Goal: Information Seeking & Learning: Find specific fact

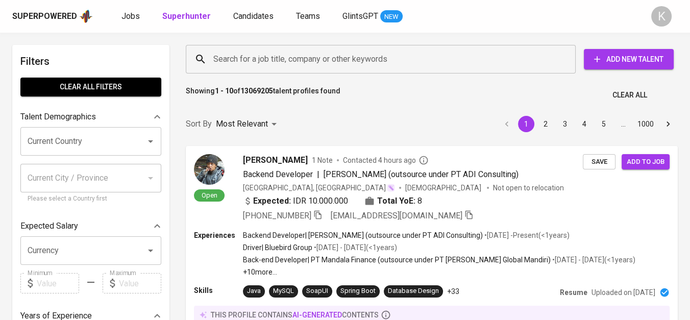
click at [279, 60] on input "Search for a job title, company or other keywords" at bounding box center [383, 59] width 345 height 19
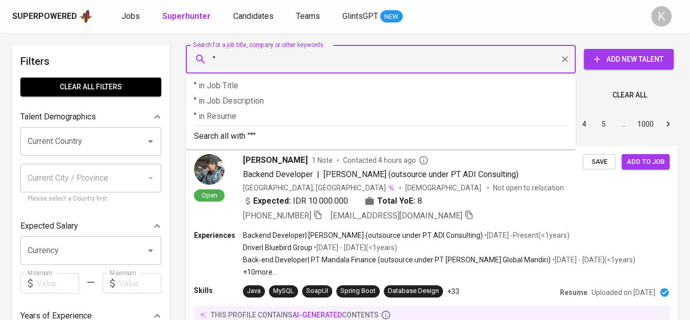
paste input "PT. Agrindo Sukses Sejahtera"
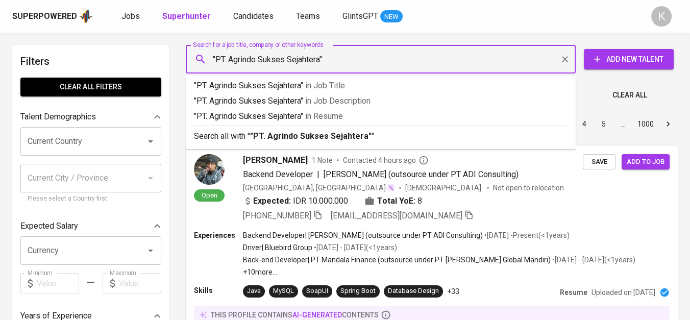
click at [227, 62] on input ""PT. Agrindo Sukses Sejahtera"" at bounding box center [383, 59] width 345 height 19
type input ""Agrindo Sukses Sejahtera""
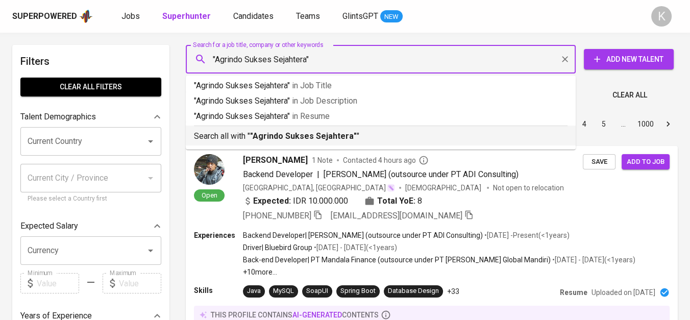
click at [306, 132] on b ""Agrindo Sukses Sejahtera"" at bounding box center [303, 136] width 107 height 10
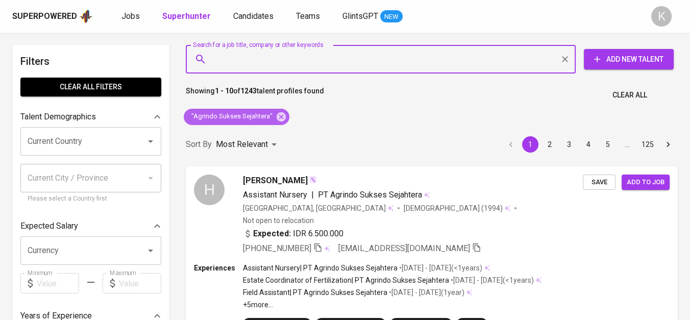
drag, startPoint x: 280, startPoint y: 114, endPoint x: 404, endPoint y: 4, distance: 166.7
click at [280, 114] on icon at bounding box center [281, 116] width 9 height 9
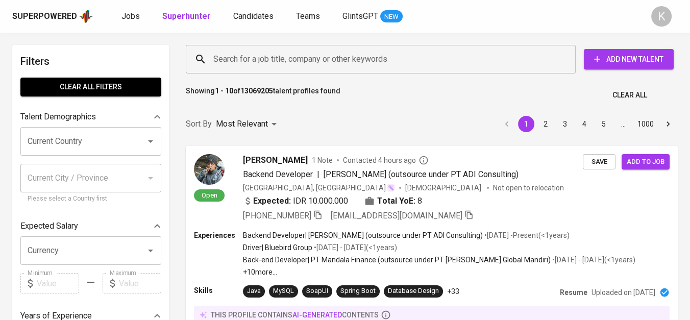
click at [255, 58] on input "Search for a job title, company or other keywords" at bounding box center [383, 59] width 345 height 19
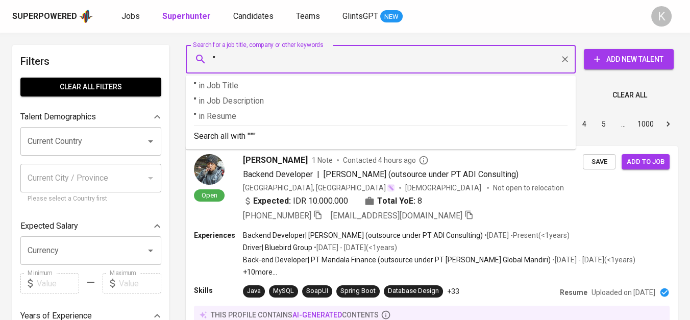
paste input "GEMC MACHINE INDONESIA"
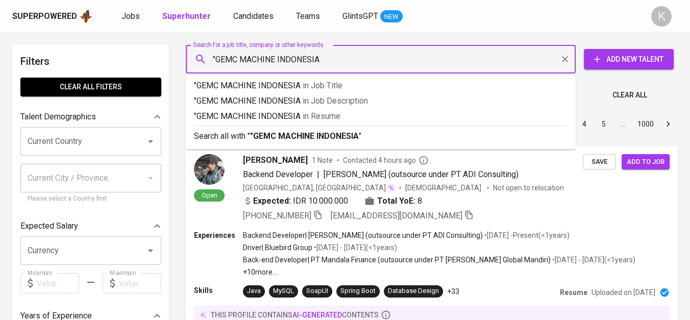
type input ""GEMC MACHINE INDONESIA""
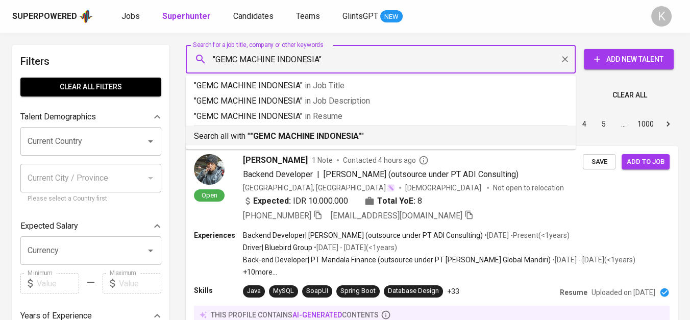
click at [299, 138] on b ""GEMC MACHINE INDONESIA"" at bounding box center [305, 136] width 111 height 10
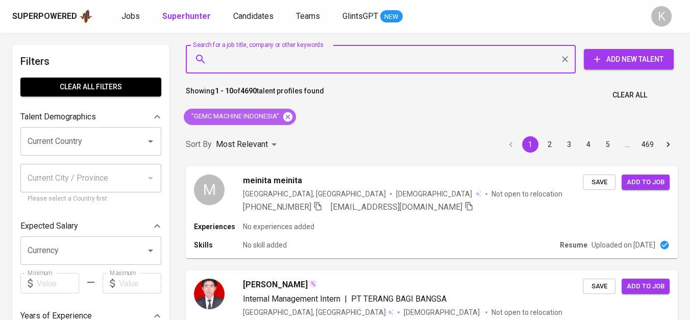
click at [287, 114] on icon at bounding box center [287, 116] width 9 height 9
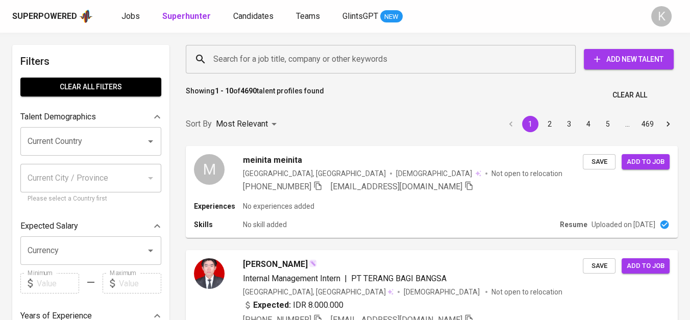
click at [300, 57] on input "Search for a job title, company or other keywords" at bounding box center [383, 59] width 345 height 19
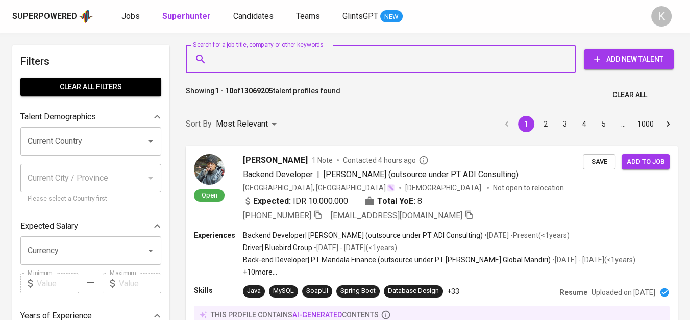
click at [300, 57] on input "Search for a job title, company or other keywords" at bounding box center [383, 59] width 345 height 19
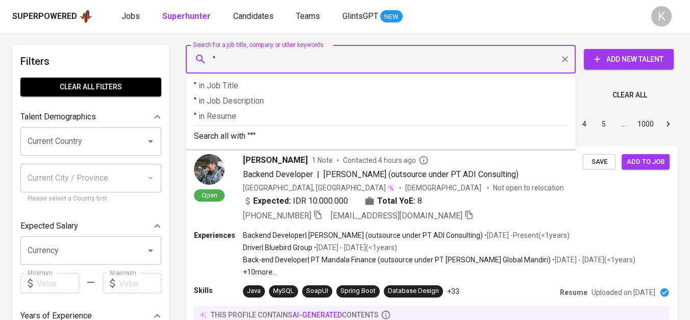
paste input "PT. Lancar Sejahtera Mandiri"
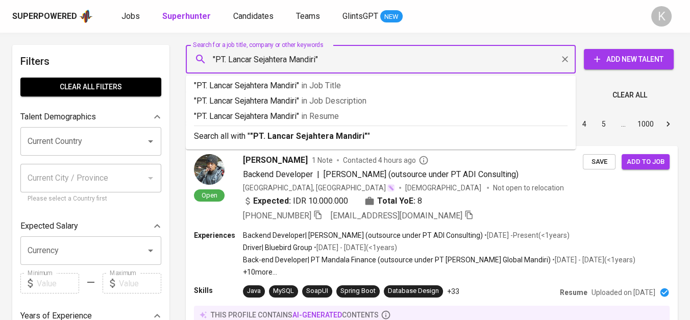
click at [226, 58] on input ""PT. Lancar Sejahtera Mandiri"" at bounding box center [383, 59] width 345 height 19
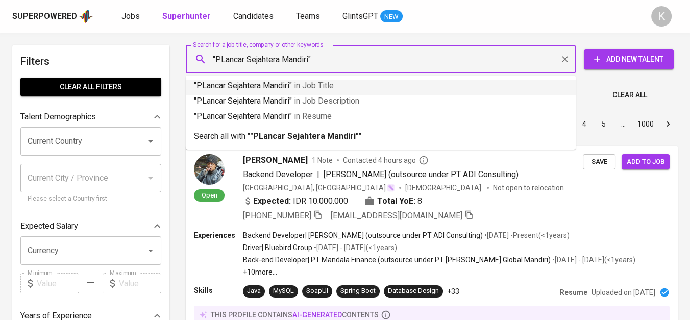
type input ""Lancar Sejahtera Mandiri""
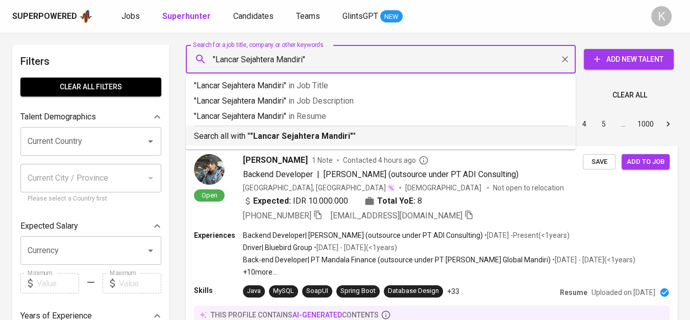
click at [277, 134] on b ""Lancar Sejahtera Mandiri"" at bounding box center [301, 136] width 103 height 10
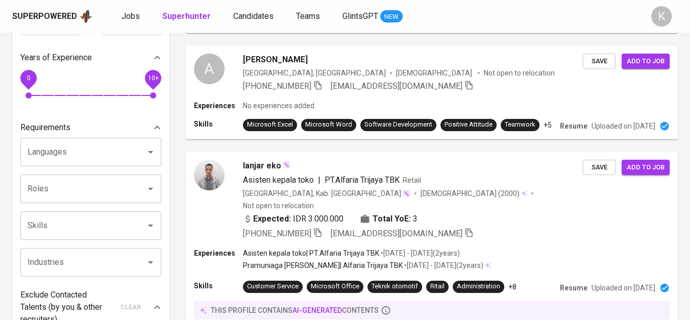
scroll to position [57, 0]
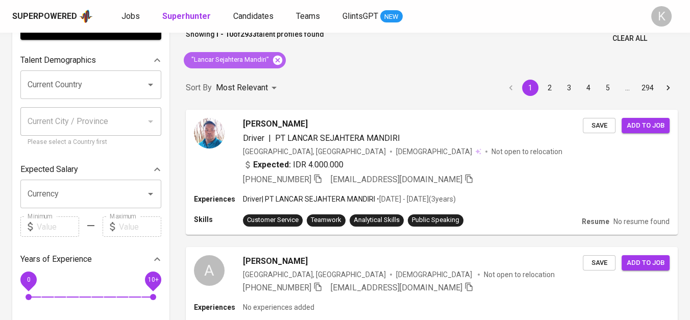
click at [278, 59] on icon at bounding box center [277, 60] width 11 height 11
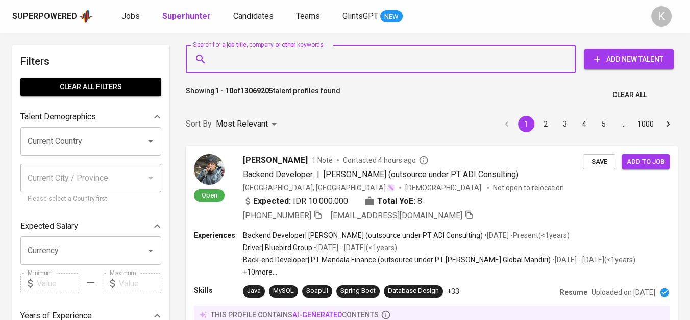
click at [276, 60] on input "Search for a job title, company or other keywords" at bounding box center [383, 59] width 345 height 19
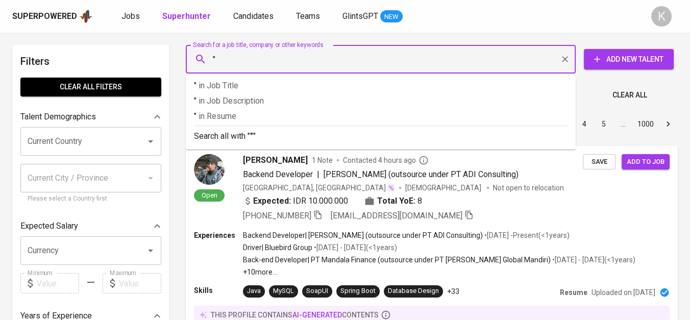
paste input "PT. Radian Nexa Teknology"
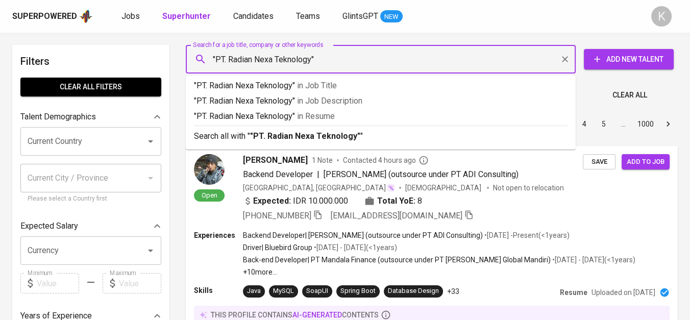
click at [227, 55] on input ""PT. Radian Nexa Teknology"" at bounding box center [383, 59] width 345 height 19
click at [230, 62] on input ""PT. Radian Nexa Teknology"" at bounding box center [383, 59] width 345 height 19
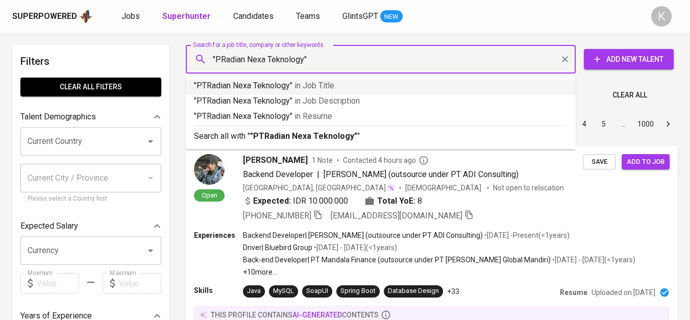
type input ""Radian Nexa Teknology""
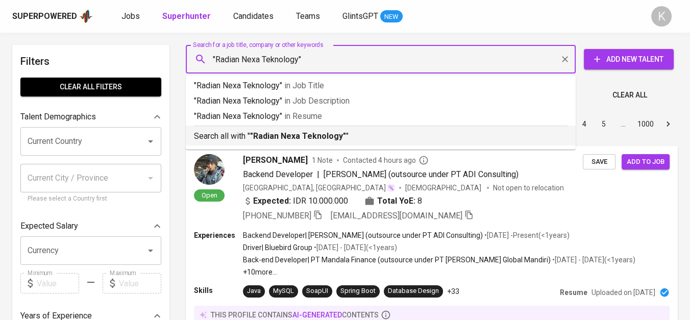
click at [328, 133] on b ""Radian Nexa Teknology"" at bounding box center [298, 136] width 96 height 10
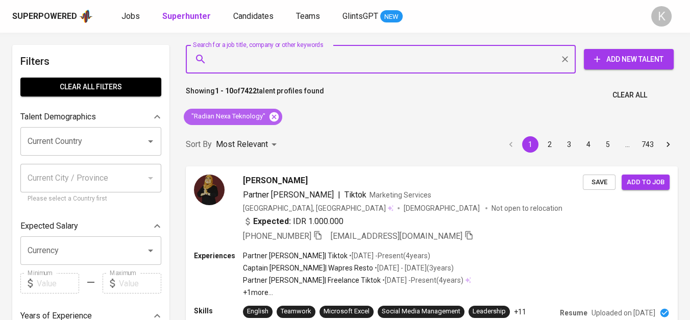
click at [273, 115] on icon at bounding box center [273, 116] width 9 height 9
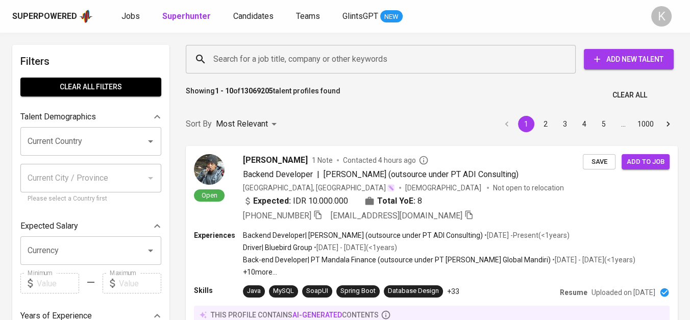
click at [280, 56] on input "Search for a job title, company or other keywords" at bounding box center [383, 59] width 345 height 19
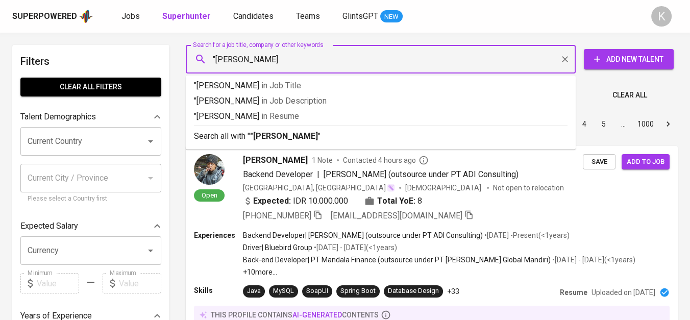
type input ""[PERSON_NAME]""
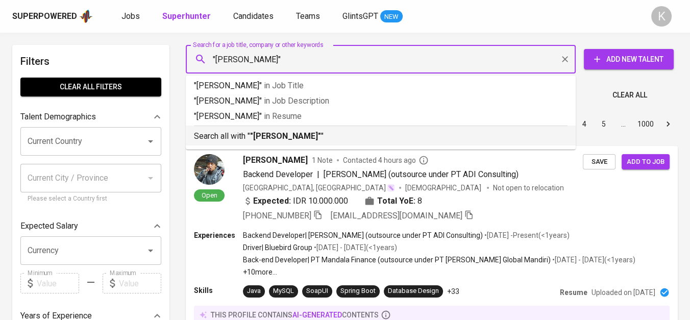
click at [311, 136] on p "Search all with " "[PERSON_NAME]" "" at bounding box center [381, 136] width 374 height 12
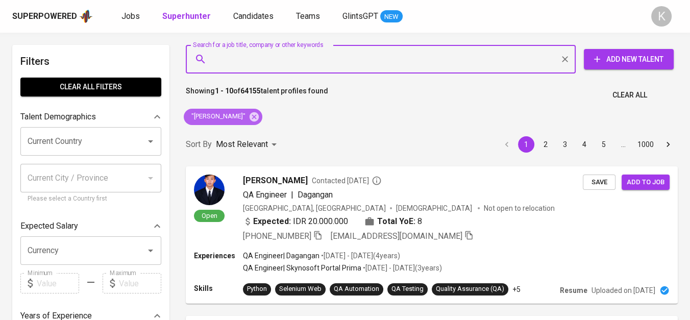
click at [249, 114] on icon at bounding box center [254, 116] width 11 height 11
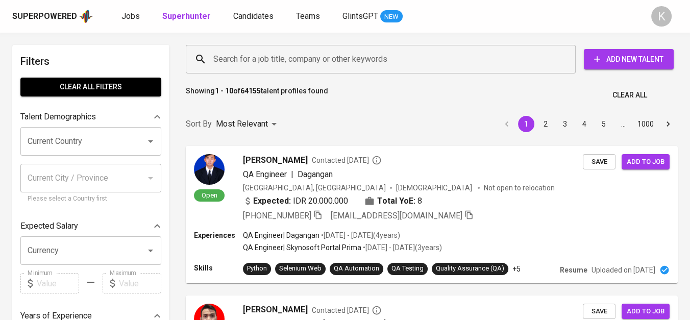
click at [260, 57] on input "Search for a job title, company or other keywords" at bounding box center [383, 59] width 345 height 19
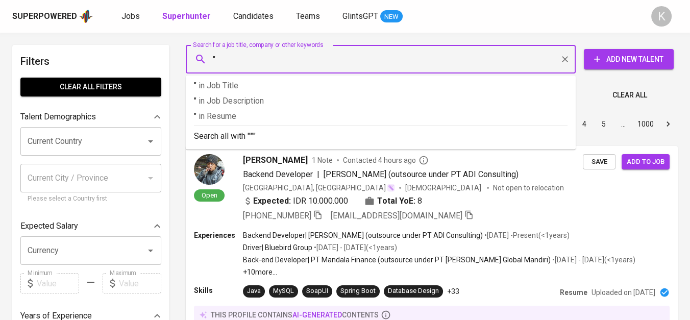
paste input "[PERSON_NAME] Aparatus"
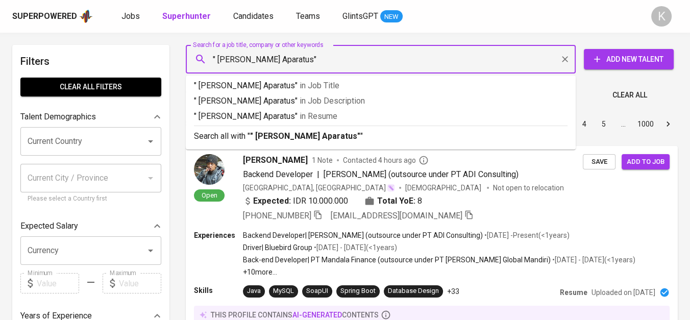
click at [218, 60] on input "" [PERSON_NAME] Aparatus"" at bounding box center [383, 59] width 345 height 19
type input ""[PERSON_NAME] Aparatus""
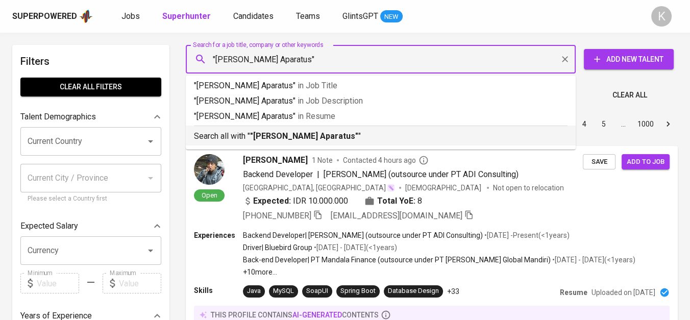
click at [293, 138] on b ""[PERSON_NAME] Aparatus"" at bounding box center [304, 136] width 108 height 10
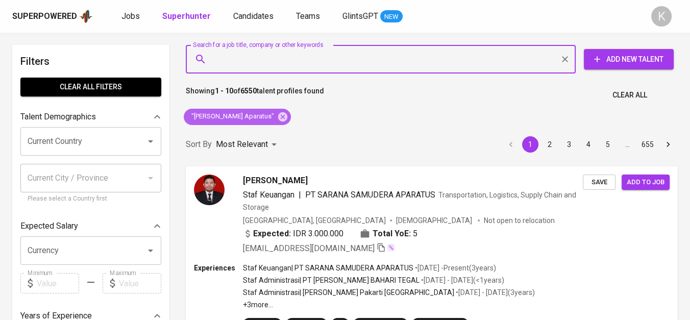
drag, startPoint x: 287, startPoint y: 117, endPoint x: 355, endPoint y: 3, distance: 133.0
click at [287, 117] on icon at bounding box center [282, 116] width 9 height 9
